Goal: Navigation & Orientation: Understand site structure

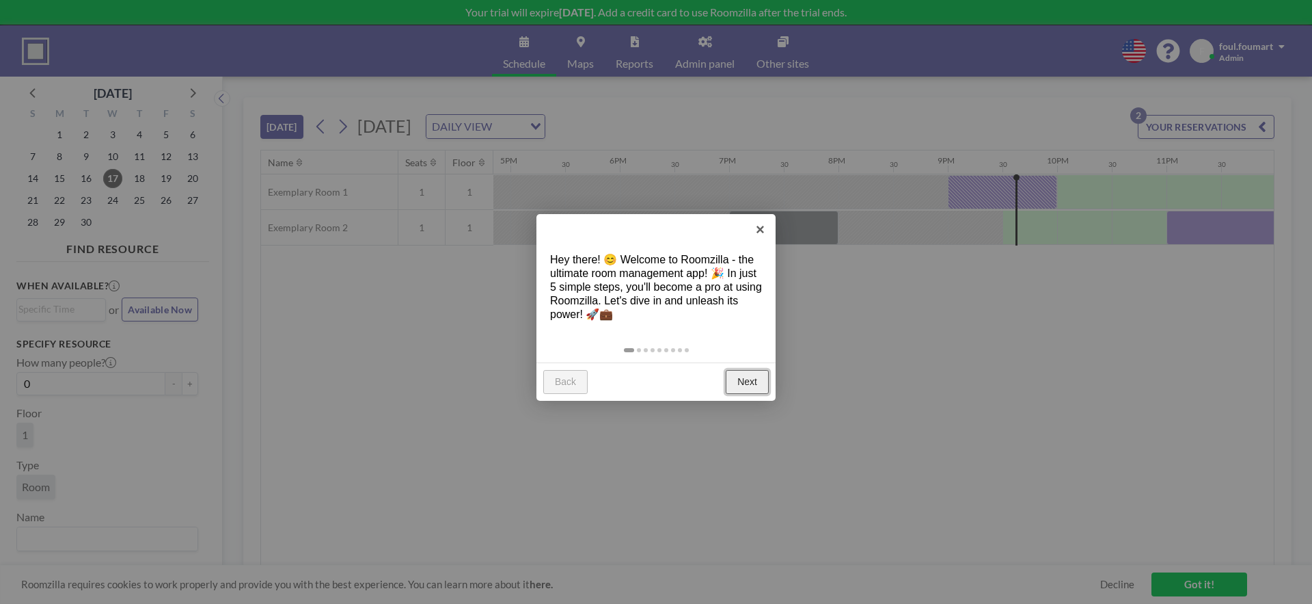
scroll to position [0, 1846]
click at [753, 385] on link "Next" at bounding box center [747, 382] width 43 height 25
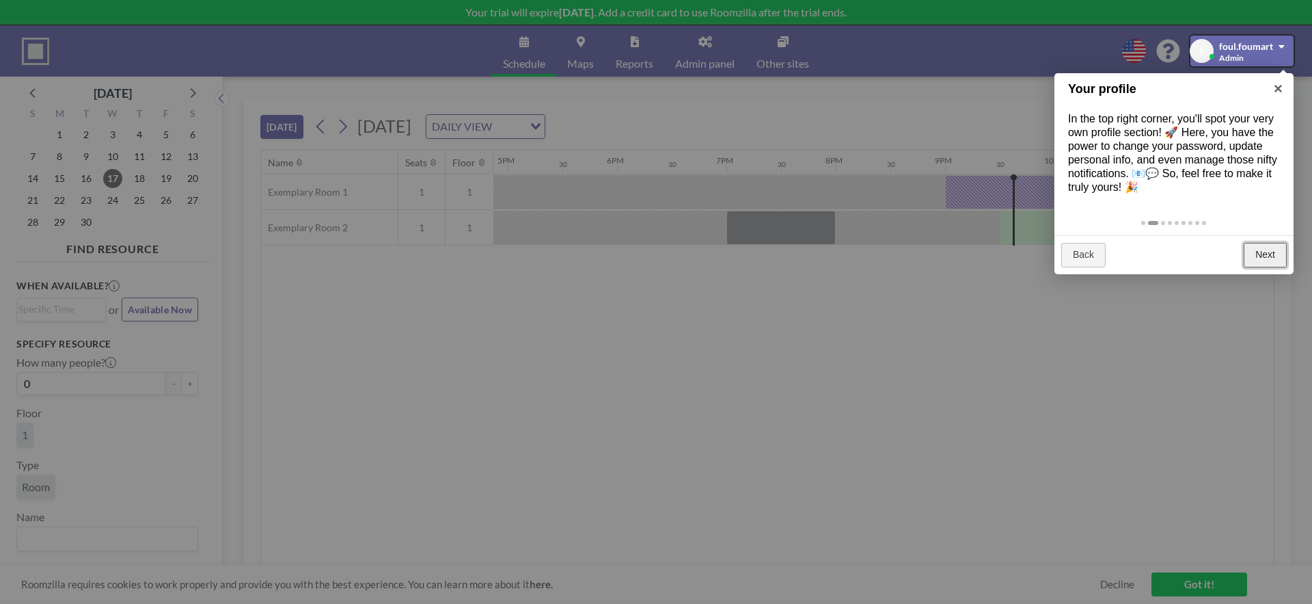
click at [1257, 257] on link "Next" at bounding box center [1265, 255] width 43 height 25
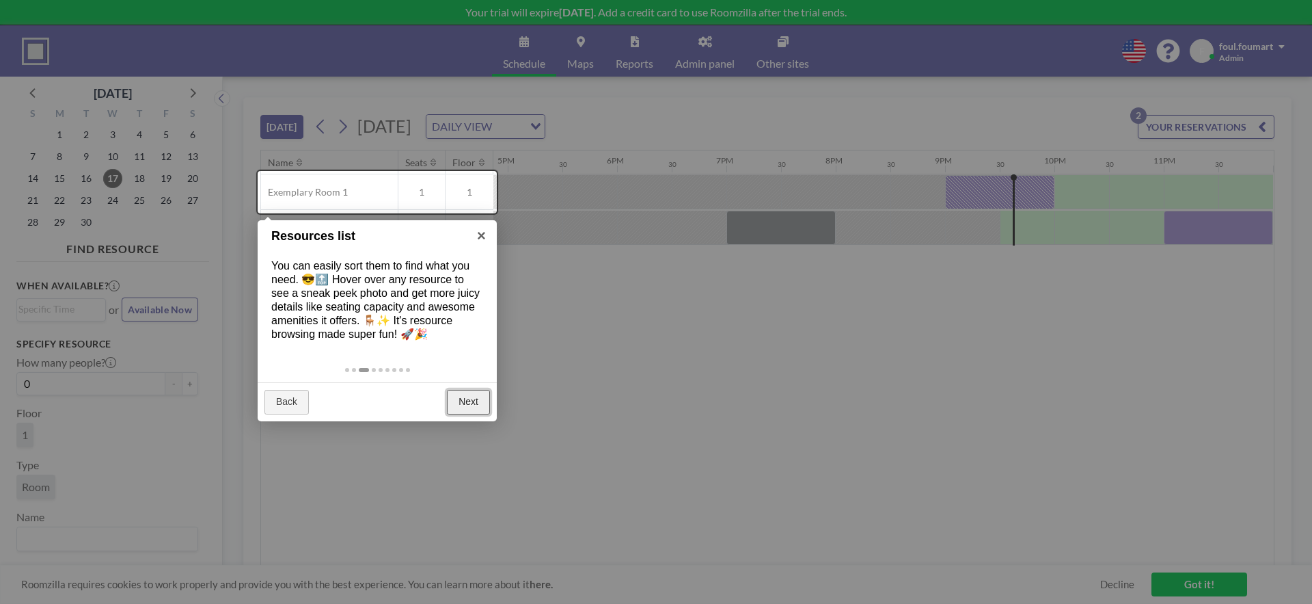
click at [483, 401] on link "Next" at bounding box center [468, 402] width 43 height 25
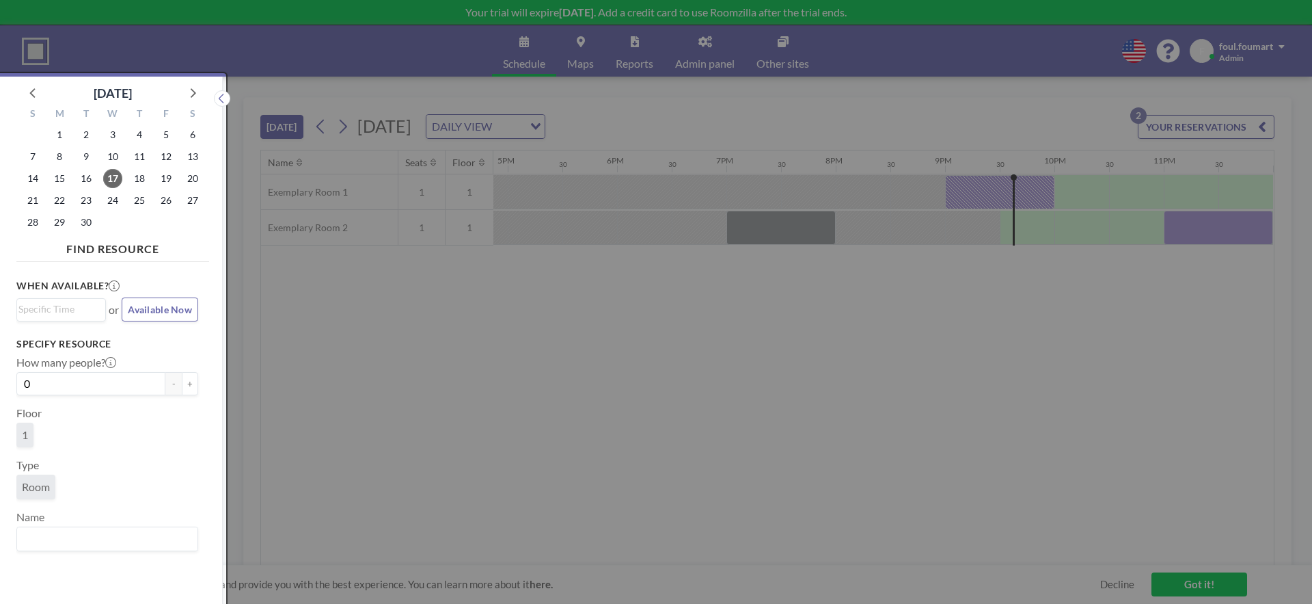
scroll to position [3, 0]
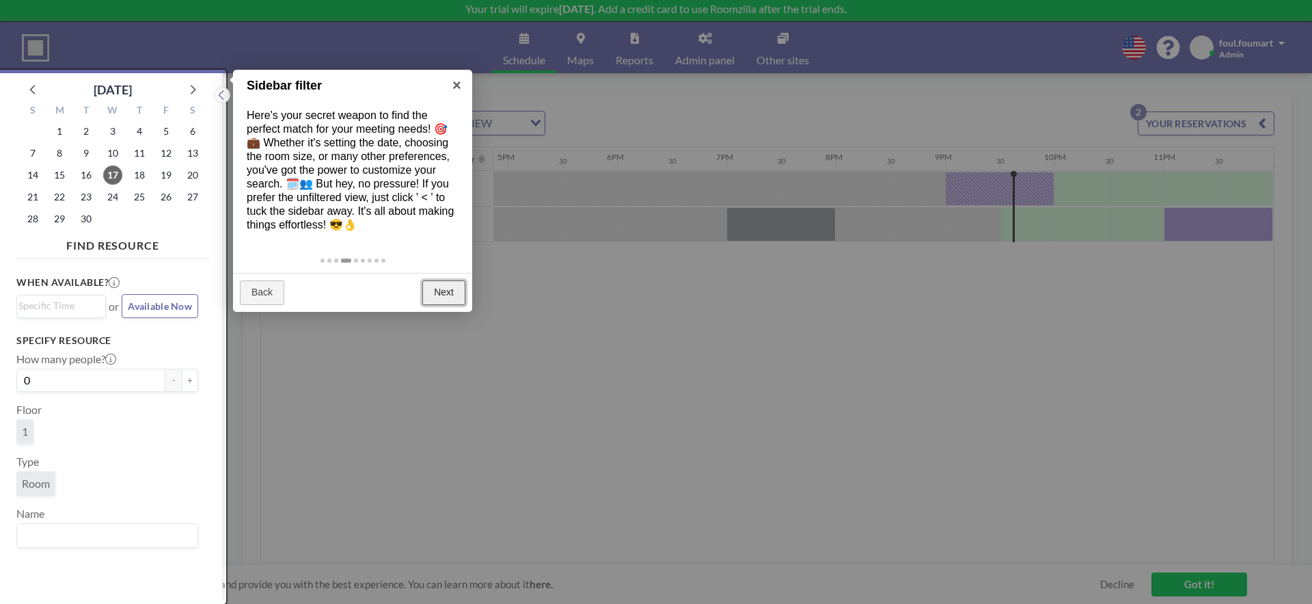
click at [449, 280] on link "Next" at bounding box center [443, 292] width 43 height 25
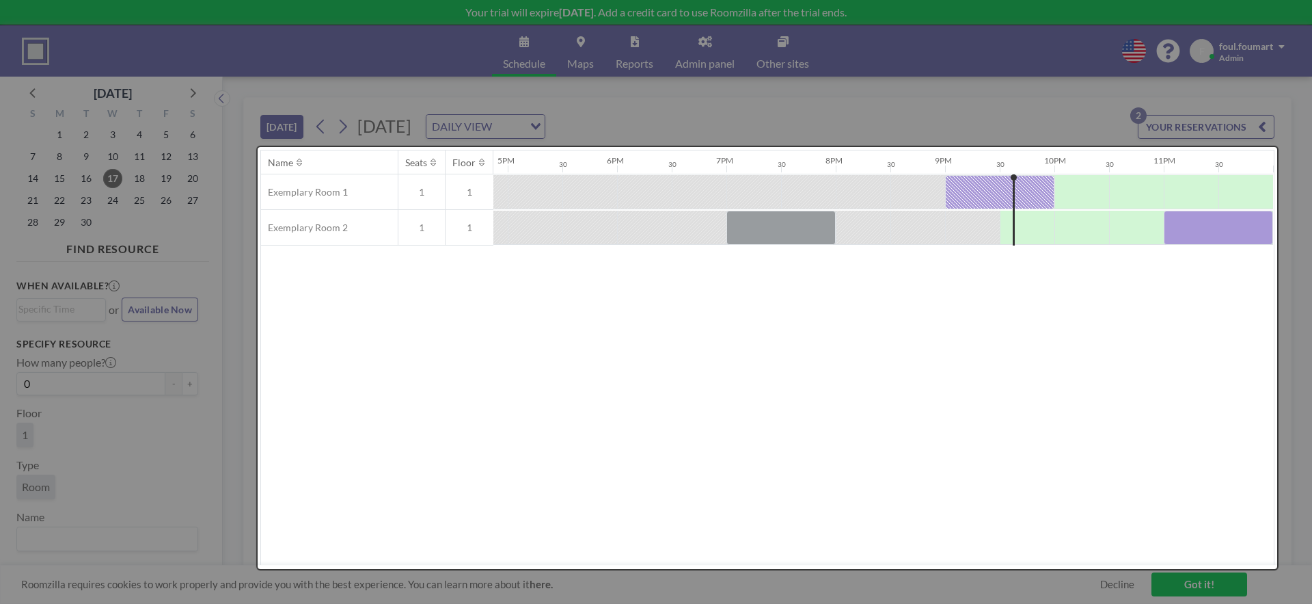
scroll to position [0, 0]
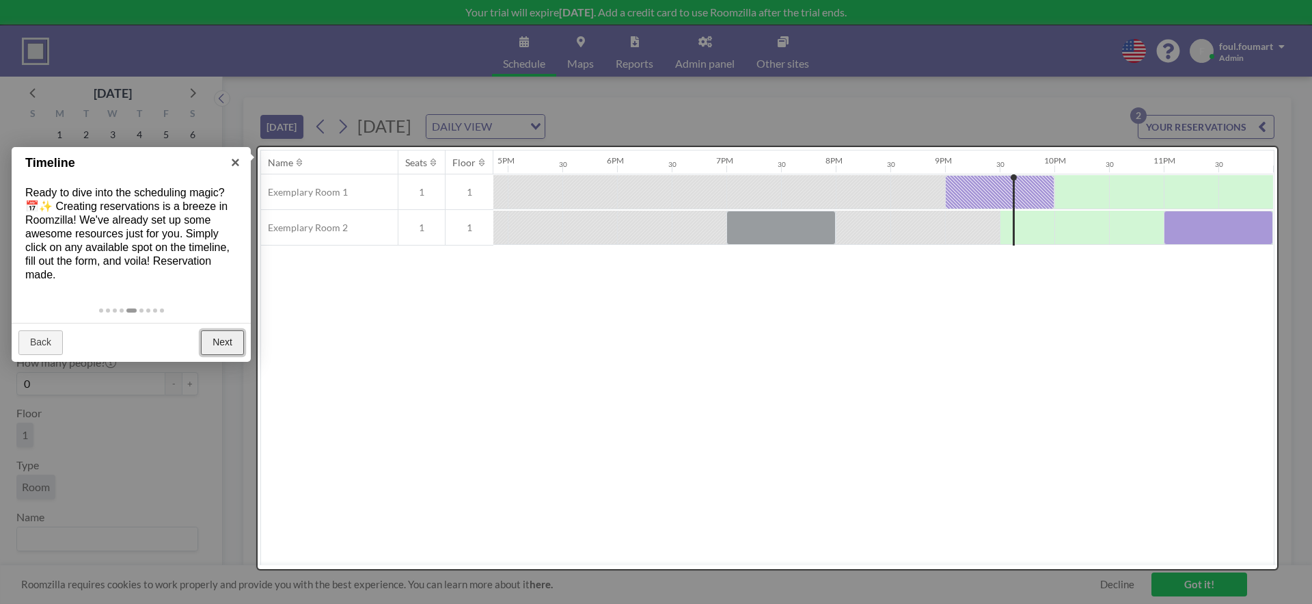
click at [226, 341] on link "Next" at bounding box center [222, 342] width 43 height 25
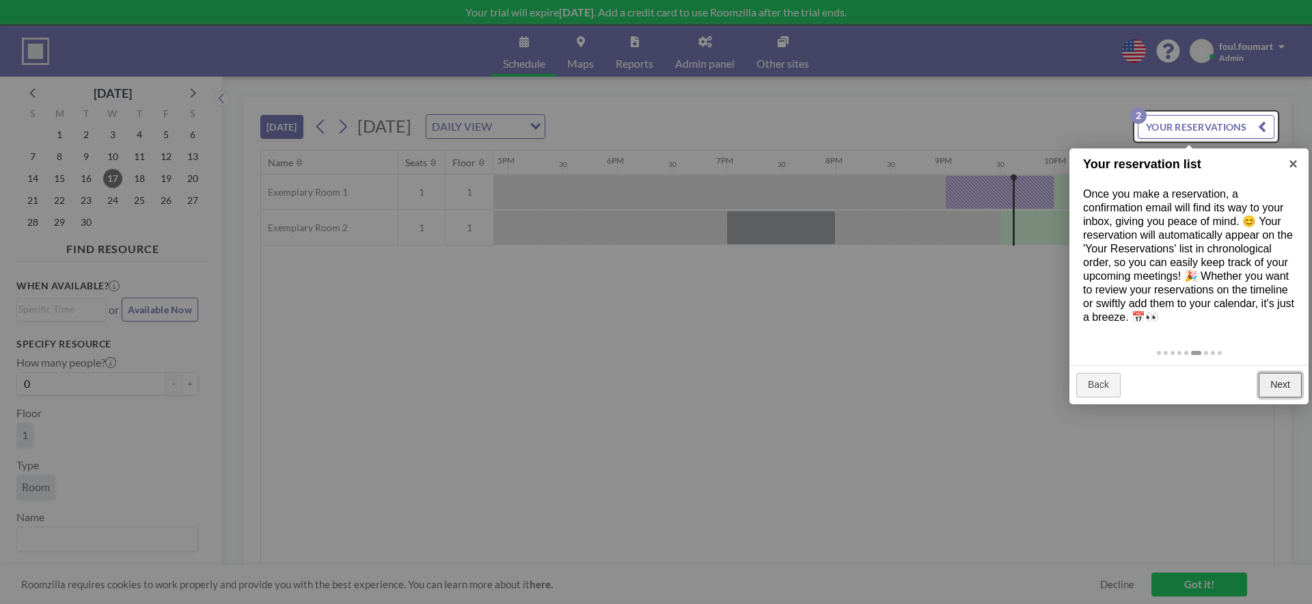
click at [1280, 389] on link "Next" at bounding box center [1280, 385] width 43 height 25
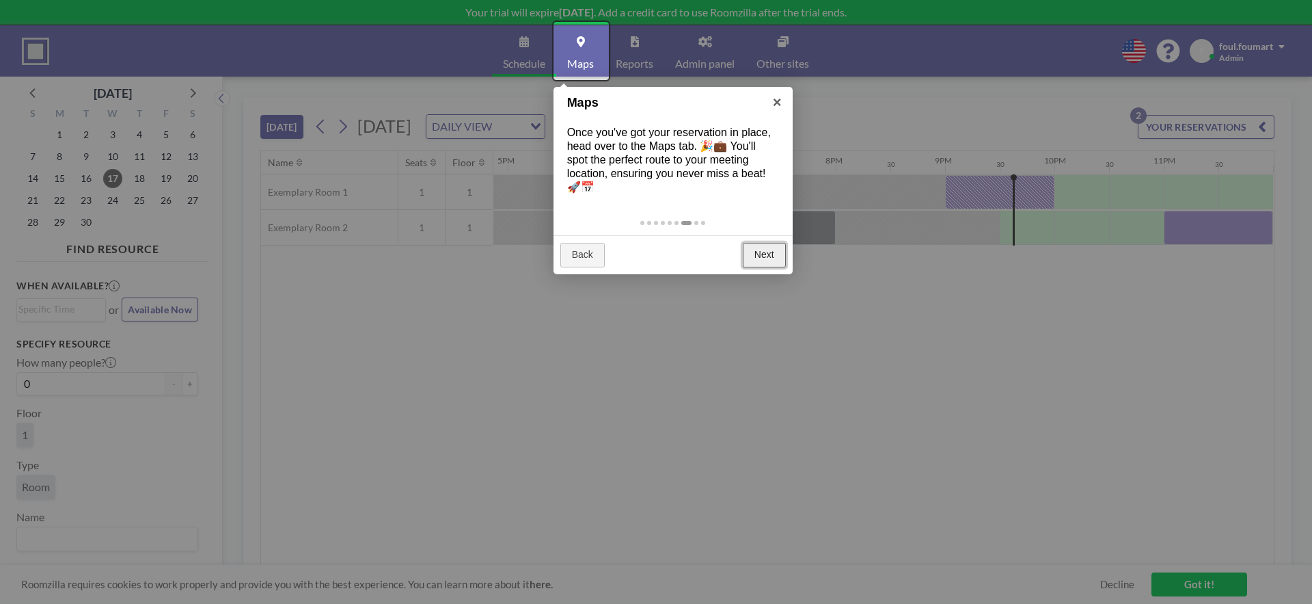
click at [760, 258] on link "Next" at bounding box center [764, 255] width 43 height 25
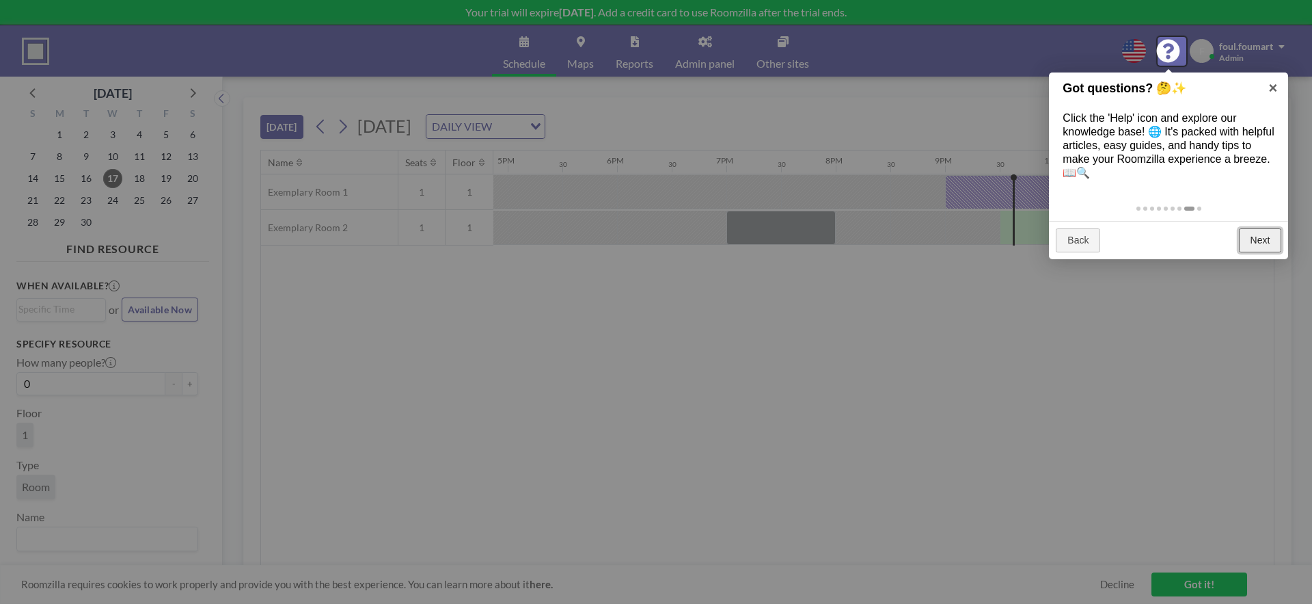
click at [1269, 246] on link "Next" at bounding box center [1260, 240] width 43 height 25
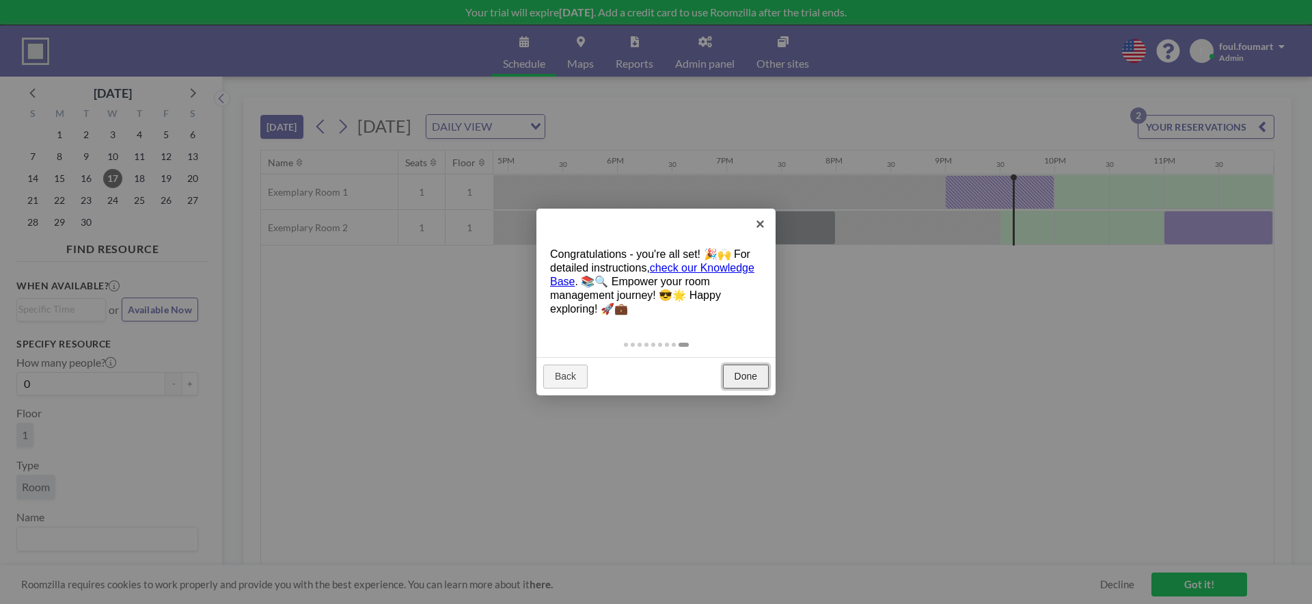
click at [750, 379] on link "Done" at bounding box center [746, 376] width 46 height 25
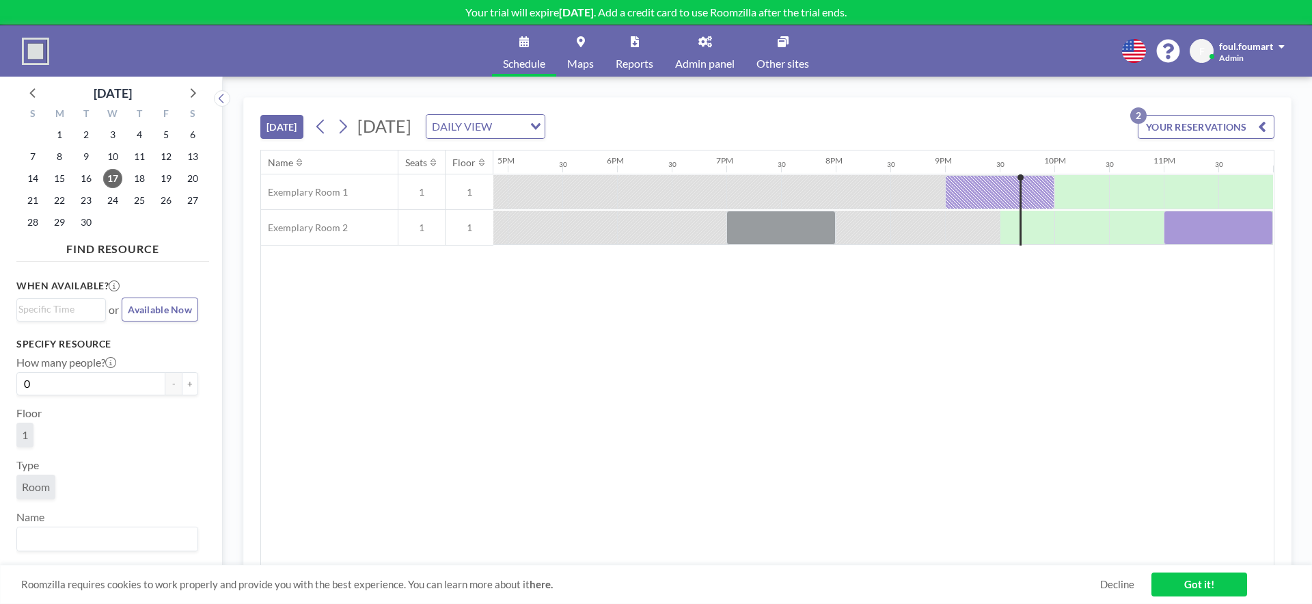
click at [541, 124] on icon "Search for option" at bounding box center [536, 126] width 10 height 7
click at [813, 120] on div "[DATE] [DATE] DAILY VIEW Loading... YOUR RESERVATIONS 2" at bounding box center [767, 124] width 1014 height 52
click at [1211, 585] on link "Got it!" at bounding box center [1200, 584] width 96 height 24
